Goal: Information Seeking & Learning: Learn about a topic

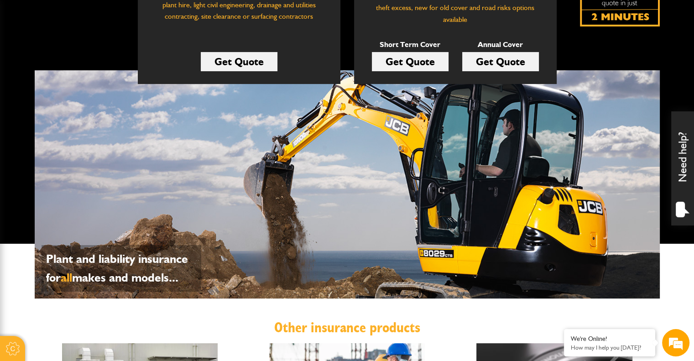
scroll to position [319, 0]
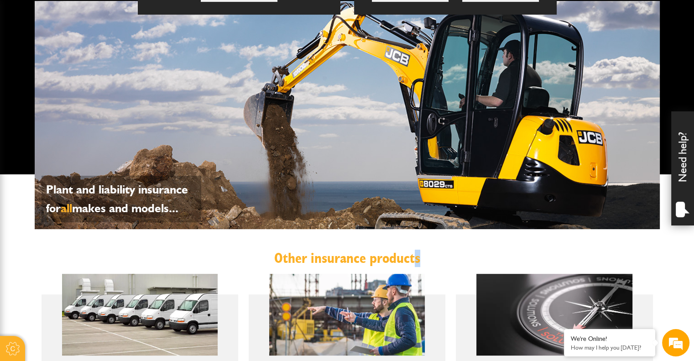
drag, startPoint x: 416, startPoint y: 257, endPoint x: 427, endPoint y: 258, distance: 11.0
click at [427, 258] on h2 "Other insurance products" at bounding box center [347, 258] width 611 height 17
click at [417, 258] on h2 "Other insurance products" at bounding box center [347, 258] width 611 height 17
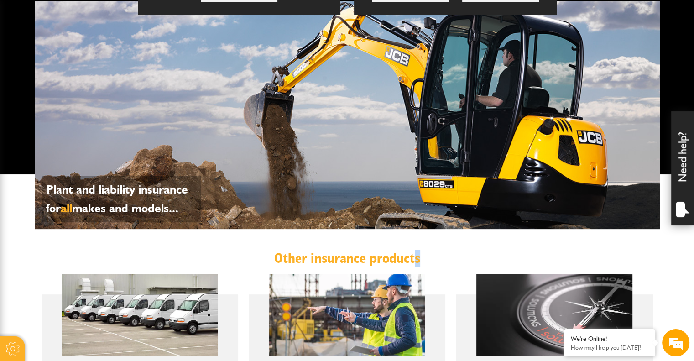
click at [417, 258] on h2 "Other insurance products" at bounding box center [347, 258] width 611 height 17
click at [417, 257] on h2 "Other insurance products" at bounding box center [347, 258] width 611 height 17
drag, startPoint x: 409, startPoint y: 259, endPoint x: 423, endPoint y: 262, distance: 14.9
click at [423, 262] on h2 "Other insurance products" at bounding box center [347, 258] width 611 height 17
drag, startPoint x: 403, startPoint y: 262, endPoint x: 427, endPoint y: 264, distance: 24.3
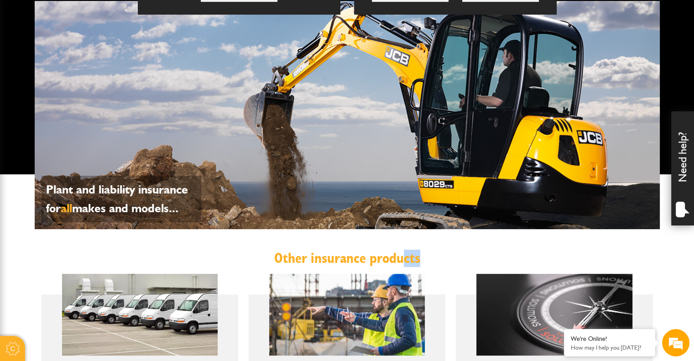
click at [427, 264] on h2 "Other insurance products" at bounding box center [347, 258] width 611 height 17
click at [422, 258] on h2 "Other insurance products" at bounding box center [347, 258] width 611 height 17
drag, startPoint x: 422, startPoint y: 259, endPoint x: 405, endPoint y: 260, distance: 17.4
click at [405, 260] on h2 "Other insurance products" at bounding box center [347, 258] width 611 height 17
click at [425, 255] on h2 "Other insurance products" at bounding box center [347, 258] width 611 height 17
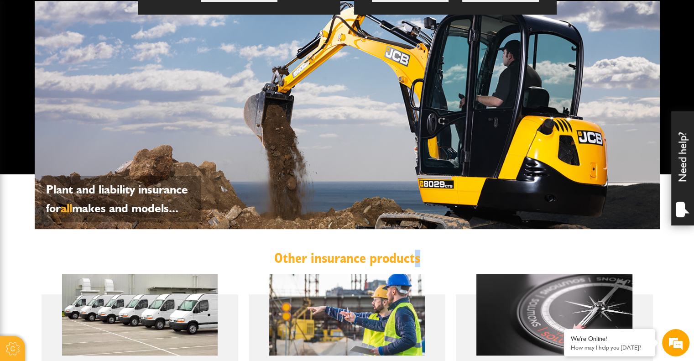
drag, startPoint x: 415, startPoint y: 257, endPoint x: 436, endPoint y: 257, distance: 20.5
click at [436, 257] on h2 "Other insurance products" at bounding box center [347, 258] width 611 height 17
drag, startPoint x: 182, startPoint y: 193, endPoint x: 188, endPoint y: 193, distance: 6.4
click at [188, 193] on p "Plant and liability insurance for all makes and models..." at bounding box center [121, 198] width 151 height 37
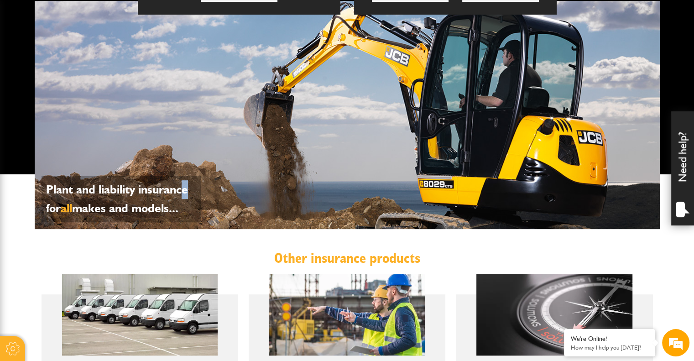
click at [188, 193] on p "Plant and liability insurance for all makes and models..." at bounding box center [121, 198] width 151 height 37
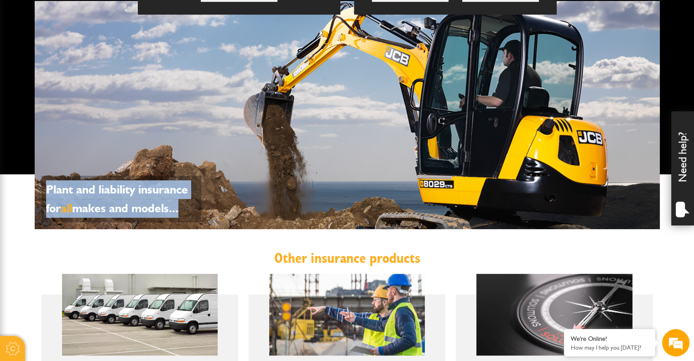
drag, startPoint x: 45, startPoint y: 189, endPoint x: 182, endPoint y: 207, distance: 138.0
click at [182, 207] on div "Plant and liability insurance for all makes and models..." at bounding box center [122, 199] width 160 height 47
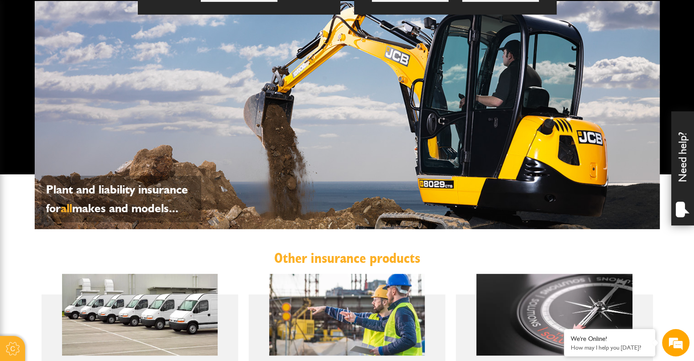
click at [269, 233] on div "Other insurance products Motor fleet insurance Car and commercial vehicle insur…" at bounding box center [347, 330] width 625 height 203
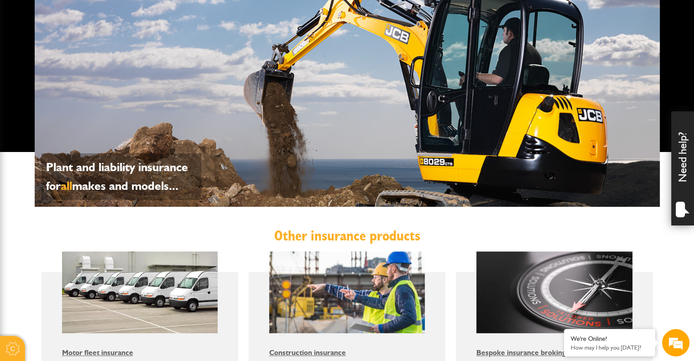
scroll to position [342, 0]
